Goal: Find specific page/section: Find specific page/section

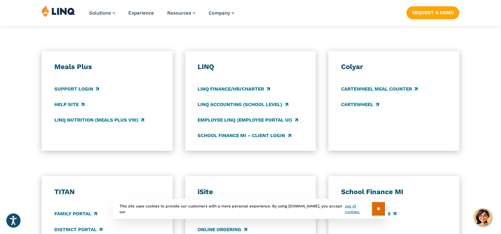
scroll to position [348, 0]
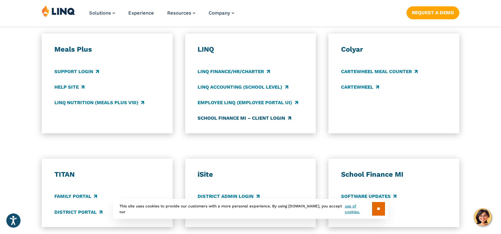
click at [258, 119] on link "School Finance MI – Client Login" at bounding box center [244, 118] width 93 height 7
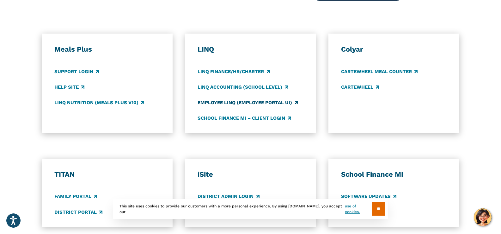
click at [249, 101] on link "Employee LINQ (Employee Portal UI)" at bounding box center [248, 102] width 100 height 7
click at [252, 89] on link "LINQ Accounting (school level)" at bounding box center [243, 87] width 90 height 7
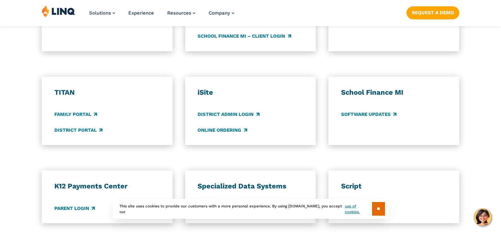
scroll to position [443, 0]
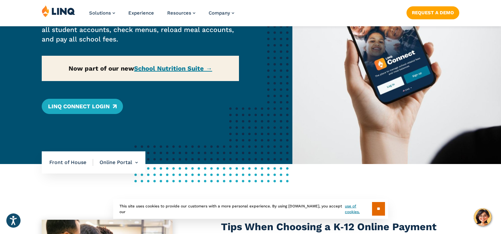
scroll to position [127, 0]
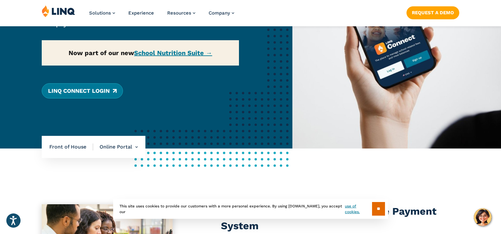
click at [58, 90] on link "LINQ Connect Login" at bounding box center [82, 90] width 81 height 15
